Goal: Task Accomplishment & Management: Complete application form

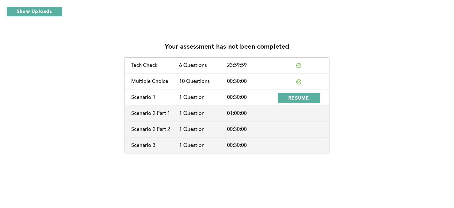
click at [421, 81] on div "Your assessment has not been completed Tech Check 6 Questions 23:59:59 Multiple…" at bounding box center [227, 95] width 444 height 117
click at [430, 101] on div "Your assessment has not been completed Tech Check 6 Questions 23:59:59 Multiple…" at bounding box center [227, 95] width 444 height 117
click at [435, 86] on div "Your assessment has not been completed Tech Check 6 Questions 23:59:59 Multiple…" at bounding box center [227, 95] width 444 height 117
click at [30, 146] on div "Your assessment has not been completed Tech Check 6 Questions 23:59:59 Multiple…" at bounding box center [227, 95] width 444 height 117
click at [270, 114] on div "01:00:00" at bounding box center [251, 113] width 48 height 6
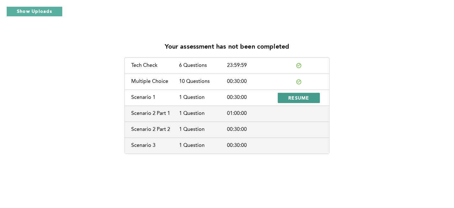
click at [292, 97] on span "RESUME" at bounding box center [298, 98] width 21 height 6
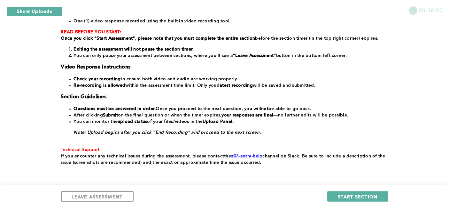
scroll to position [109, 0]
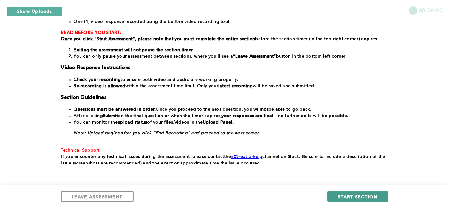
click at [347, 196] on span "START SECTION" at bounding box center [357, 196] width 40 height 6
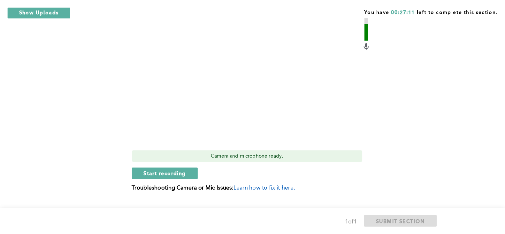
scroll to position [278, 0]
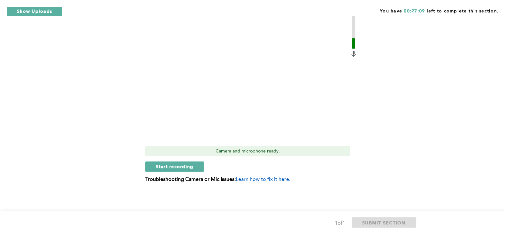
drag, startPoint x: 446, startPoint y: 0, endPoint x: 354, endPoint y: 181, distance: 203.3
click at [354, 181] on p "Troubleshooting Camera or Mic Issues: Learn how to fix it here." at bounding box center [251, 180] width 212 height 6
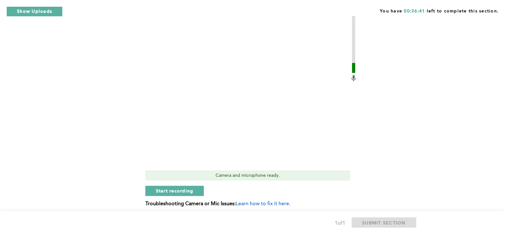
scroll to position [257, 0]
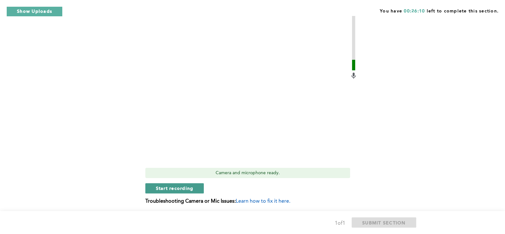
click at [163, 187] on span "Start recording" at bounding box center [175, 188] width 38 height 6
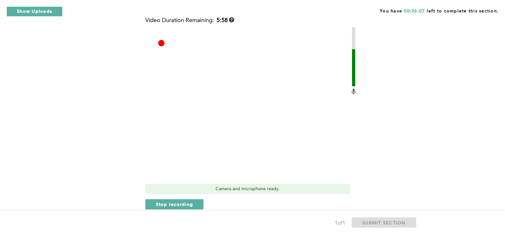
scroll to position [238, 0]
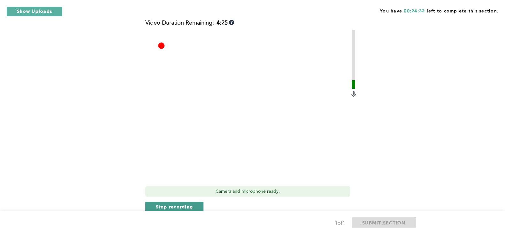
click at [172, 206] on span "Stop recording" at bounding box center [174, 206] width 37 height 6
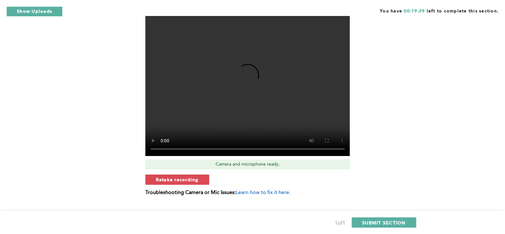
scroll to position [266, 0]
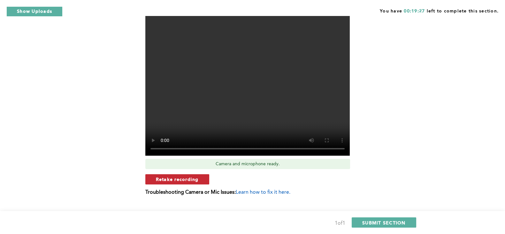
click at [176, 179] on span "Retake recording" at bounding box center [177, 179] width 43 height 6
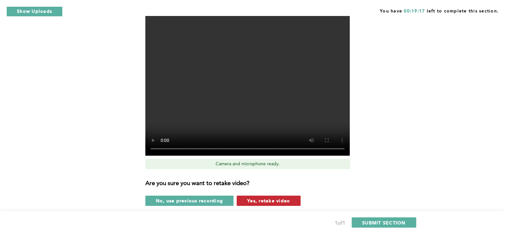
click at [271, 201] on span "Yes, retake video" at bounding box center [268, 200] width 43 height 6
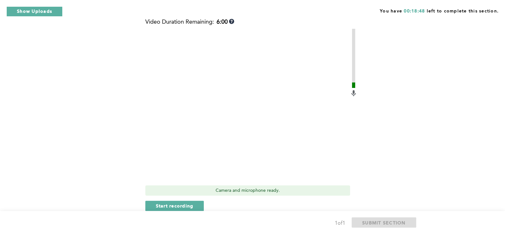
scroll to position [238, 0]
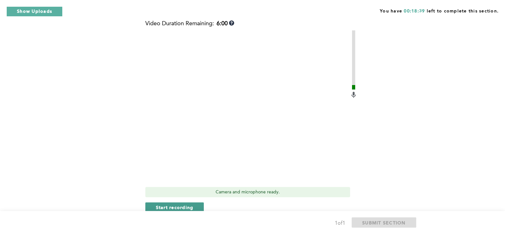
click at [172, 207] on span "Start recording" at bounding box center [175, 207] width 38 height 6
click at [410, 122] on div "Context: After the beginning of a shift, [PERSON_NAME], one of your team member…" at bounding box center [251, 34] width 324 height 398
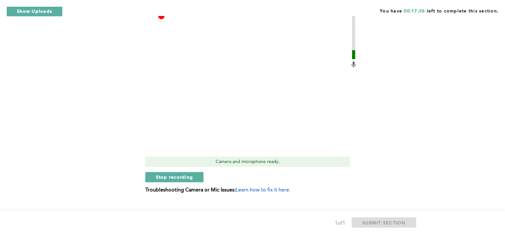
scroll to position [269, 0]
click at [177, 178] on span "Stop recording" at bounding box center [174, 176] width 37 height 6
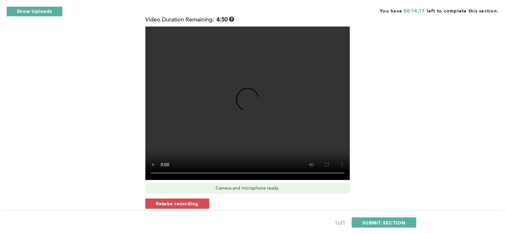
scroll to position [246, 0]
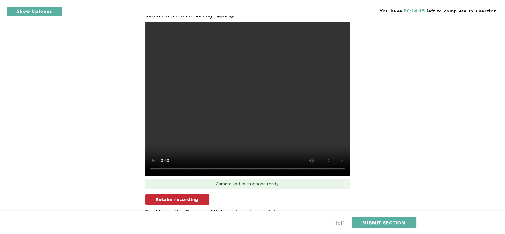
click at [181, 200] on span "Retake recording" at bounding box center [177, 199] width 43 height 6
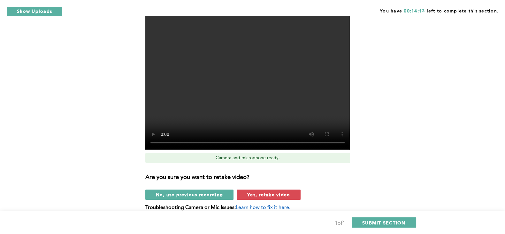
scroll to position [273, 0]
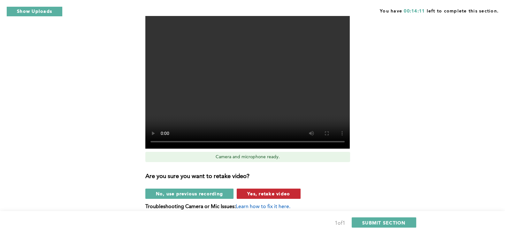
click at [285, 193] on span "Yes, retake video" at bounding box center [268, 193] width 43 height 6
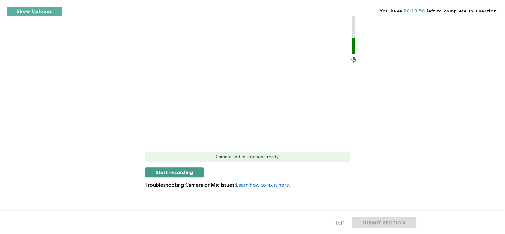
click at [190, 172] on span "Start recording" at bounding box center [175, 172] width 38 height 6
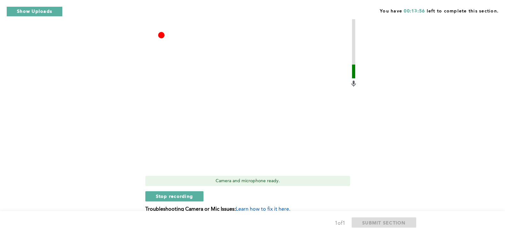
scroll to position [249, 0]
click at [196, 146] on video at bounding box center [247, 95] width 204 height 153
click at [166, 196] on span "Stop recording" at bounding box center [174, 196] width 37 height 6
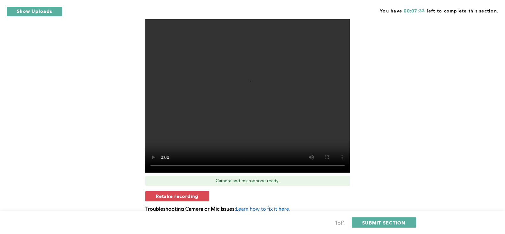
scroll to position [278, 0]
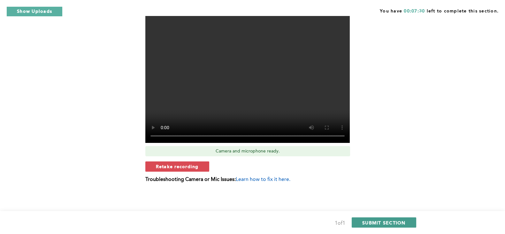
click at [372, 207] on span "SUBMIT SECTION" at bounding box center [383, 222] width 43 height 6
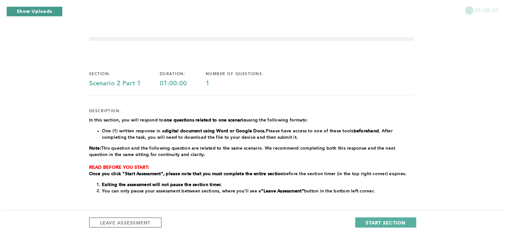
click at [27, 11] on button "Show Uploads" at bounding box center [34, 11] width 56 height 10
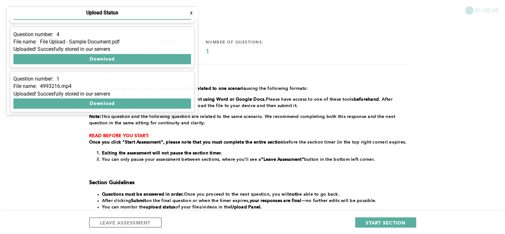
scroll to position [40, 0]
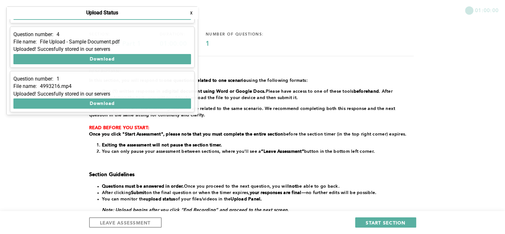
click at [192, 12] on button "x" at bounding box center [191, 13] width 6 height 6
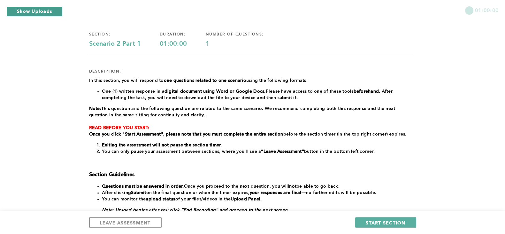
click at [43, 11] on button "Show Uploads" at bounding box center [34, 11] width 56 height 10
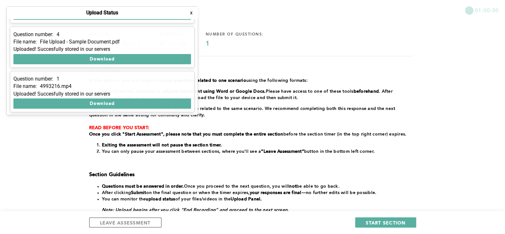
scroll to position [0, 0]
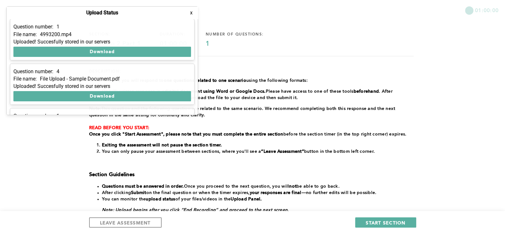
click at [250, 57] on div "section: Scenario 2 Part 1 duration: 01:00:00 number of questions: 1 descriptio…" at bounding box center [251, 148] width 324 height 253
click at [236, 100] on li "One (1) written response in a digital document using Word or Google Docs. Pleas…" at bounding box center [258, 94] width 312 height 13
click at [192, 13] on button "x" at bounding box center [191, 13] width 6 height 6
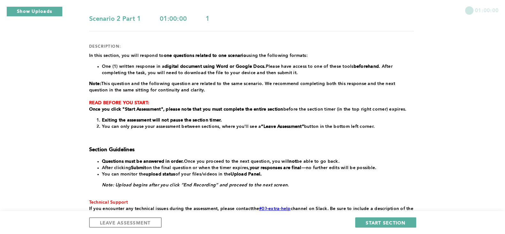
scroll to position [65, 0]
click at [47, 11] on button "Show Uploads" at bounding box center [34, 11] width 56 height 10
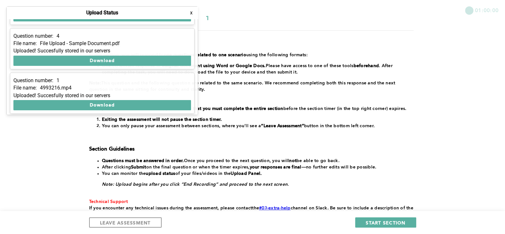
scroll to position [37, 0]
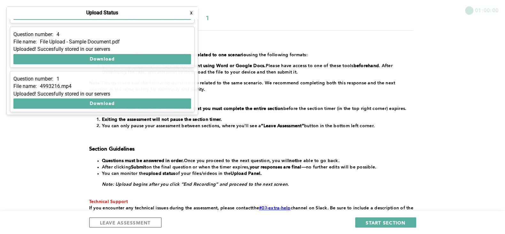
click at [220, 141] on div "In this section, you will respond to one questions related to one scenario usin…" at bounding box center [251, 135] width 324 height 166
click at [191, 13] on button "x" at bounding box center [191, 13] width 6 height 6
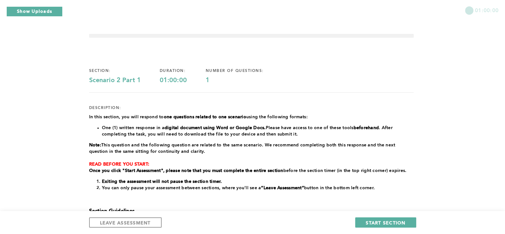
scroll to position [0, 0]
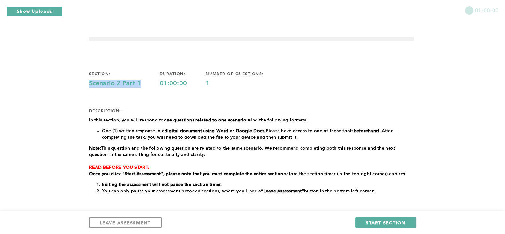
drag, startPoint x: 141, startPoint y: 83, endPoint x: 89, endPoint y: 82, distance: 52.0
click at [89, 82] on div "Scenario 2 Part 1" at bounding box center [124, 84] width 71 height 8
copy div "Scenario 2 Part 1"
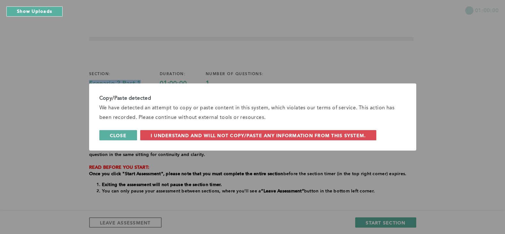
click at [125, 136] on span "Close" at bounding box center [118, 135] width 17 height 6
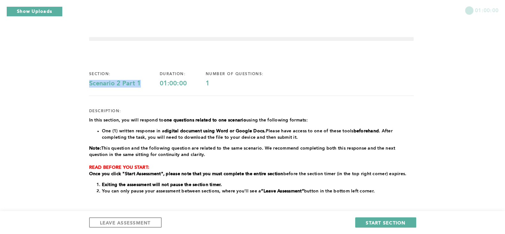
click at [122, 85] on div "Scenario 2 Part 1" at bounding box center [124, 84] width 71 height 8
drag, startPoint x: 122, startPoint y: 85, endPoint x: 101, endPoint y: 84, distance: 21.4
click at [101, 84] on div "Scenario 2 Part 1" at bounding box center [124, 84] width 71 height 8
drag, startPoint x: 141, startPoint y: 83, endPoint x: 88, endPoint y: 84, distance: 53.0
click at [88, 84] on div "01:00:00 section: Scenario 2 Part 1 duration: 01:00:00 number of questions: 1 d…" at bounding box center [252, 176] width 505 height 352
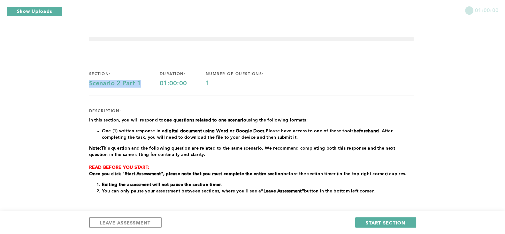
copy div "Scenario 2 Part 1"
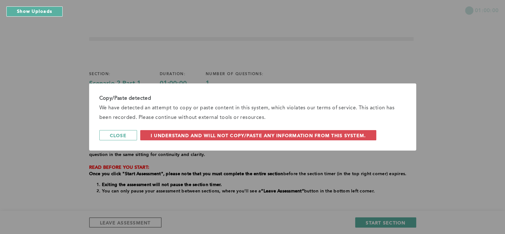
click at [120, 98] on div "Copy/Paste detected We have detected an attempt to copy or paste content in thi…" at bounding box center [252, 116] width 327 height 67
click at [120, 136] on span "Close" at bounding box center [118, 135] width 17 height 6
